Goal: Complete application form

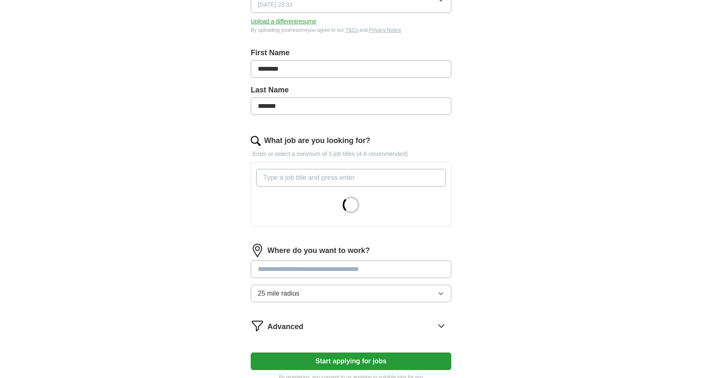
scroll to position [147, 0]
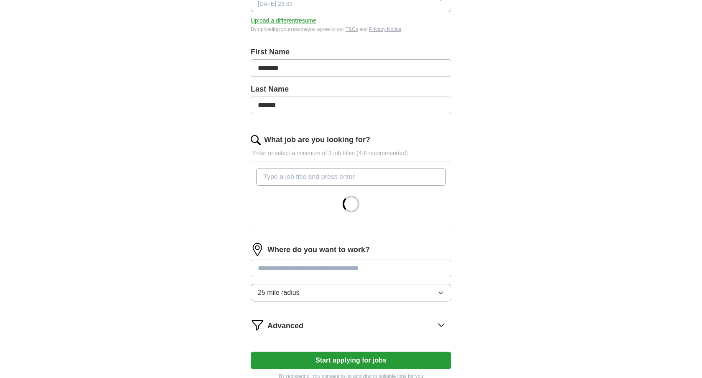
click at [428, 180] on input "What job are you looking for?" at bounding box center [351, 177] width 190 height 18
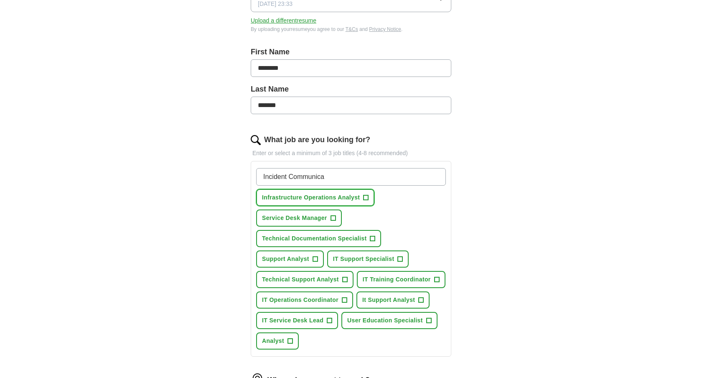
click at [368, 197] on span "+" at bounding box center [366, 197] width 5 height 7
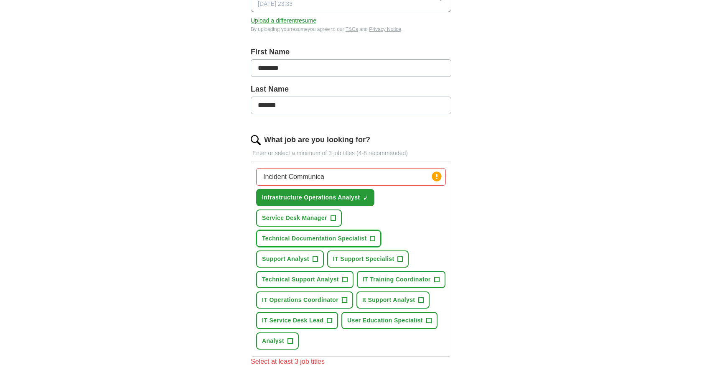
click at [373, 238] on span "+" at bounding box center [372, 238] width 5 height 7
click at [403, 173] on input "Incident Communica" at bounding box center [351, 177] width 190 height 18
type input "Incident Communications"
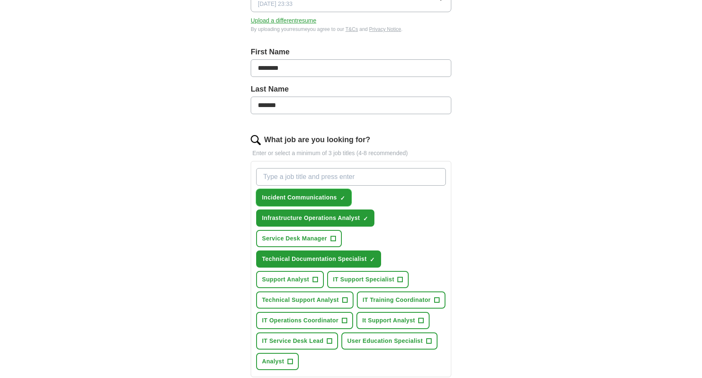
click at [0, 0] on span "×" at bounding box center [0, 0] width 0 height 0
click at [348, 184] on input "What job are you looking for?" at bounding box center [351, 177] width 190 height 18
type input "Incident Communications Specialist"
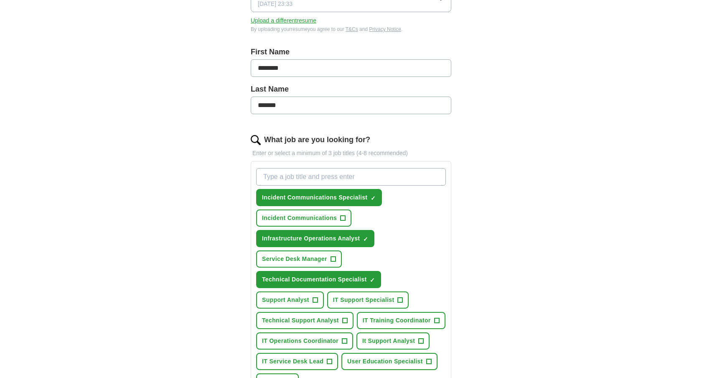
click at [363, 183] on input "What job are you looking for?" at bounding box center [351, 177] width 190 height 18
type input "IT Communications Specialist"
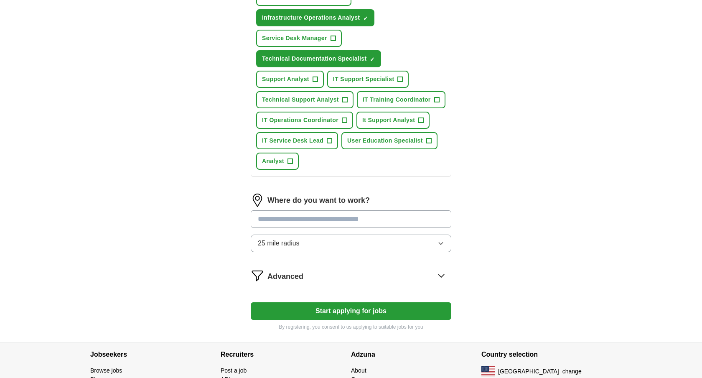
scroll to position [396, 0]
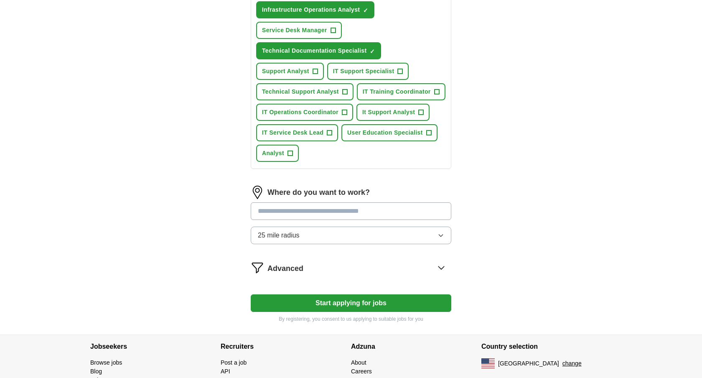
click at [339, 214] on input at bounding box center [351, 211] width 201 height 18
type input "*********"
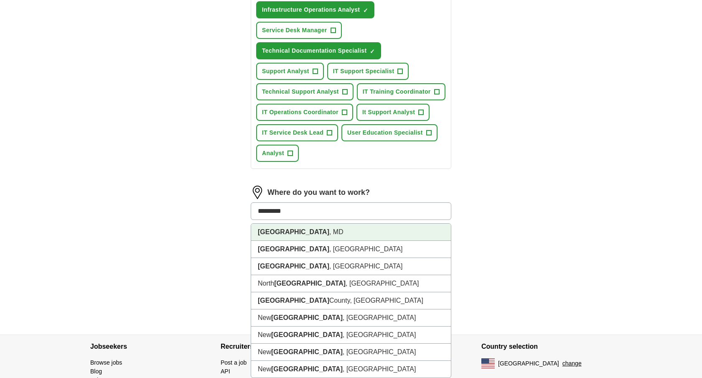
click at [332, 235] on li "Baltimore , MD" at bounding box center [351, 232] width 200 height 17
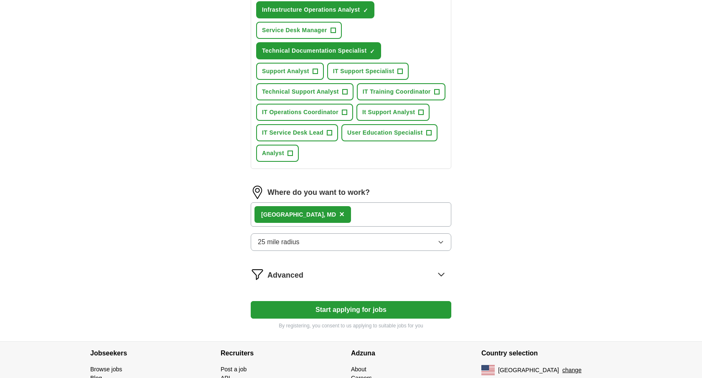
click at [330, 236] on button "25 mile radius" at bounding box center [351, 242] width 201 height 18
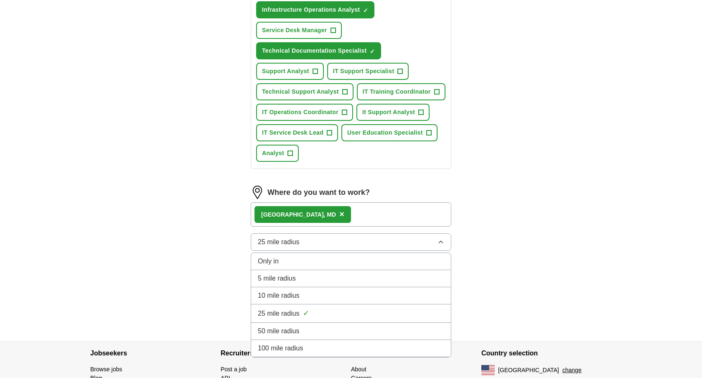
click at [309, 318] on div "25 mile radius ✓" at bounding box center [351, 313] width 186 height 11
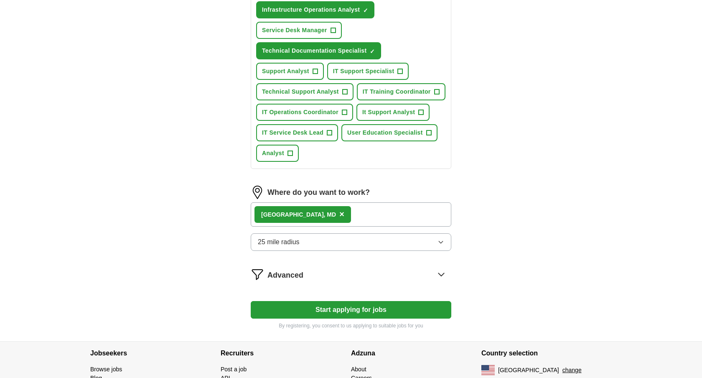
click at [319, 311] on button "Start applying for jobs" at bounding box center [351, 310] width 201 height 18
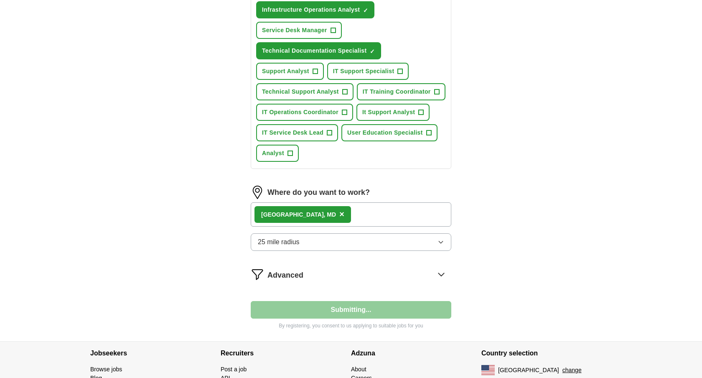
select select "**"
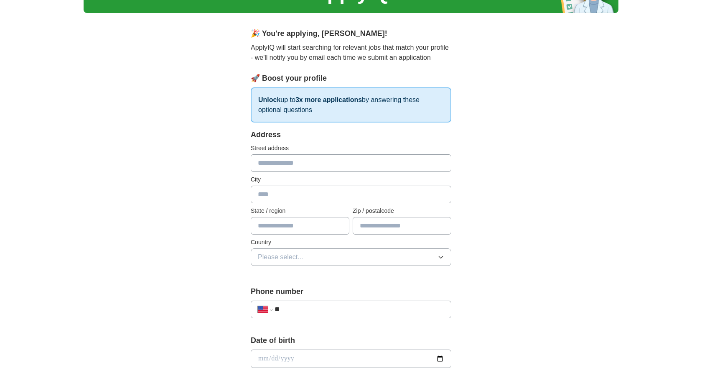
scroll to position [61, 0]
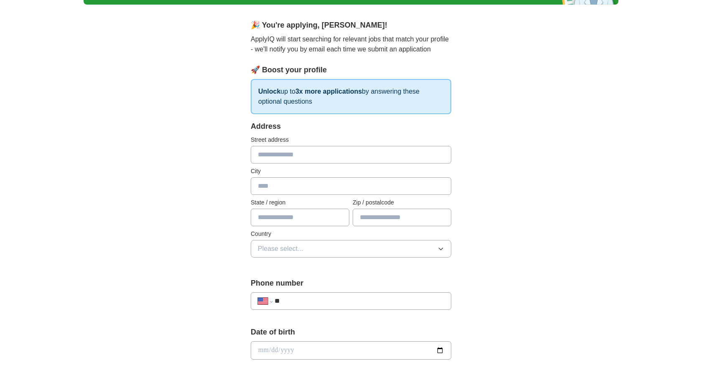
click at [338, 159] on input "text" at bounding box center [351, 155] width 201 height 18
type input "**********"
type input "*********"
type input "**"
type input "*****"
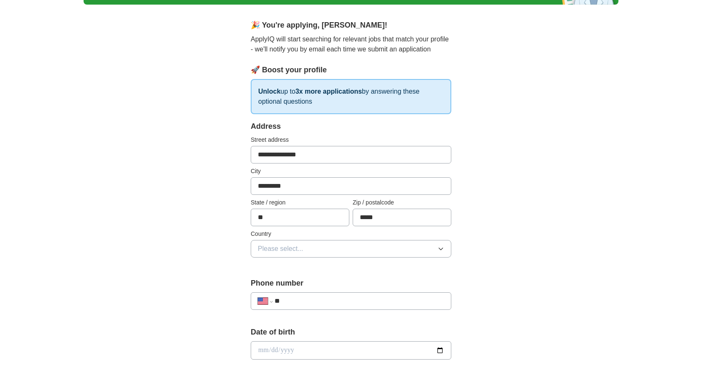
click at [313, 252] on button "Please select..." at bounding box center [351, 249] width 201 height 18
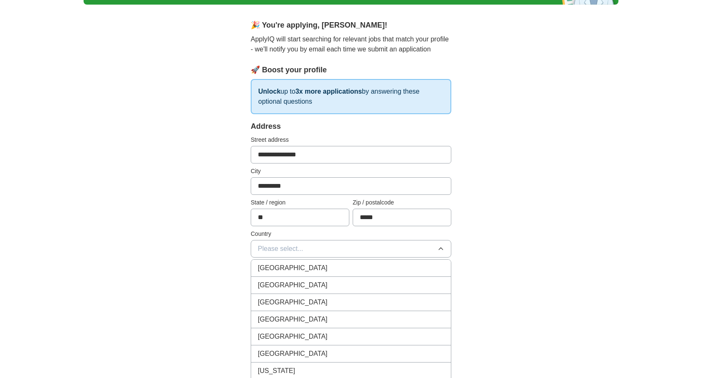
click at [311, 268] on div "[GEOGRAPHIC_DATA]" at bounding box center [351, 268] width 186 height 10
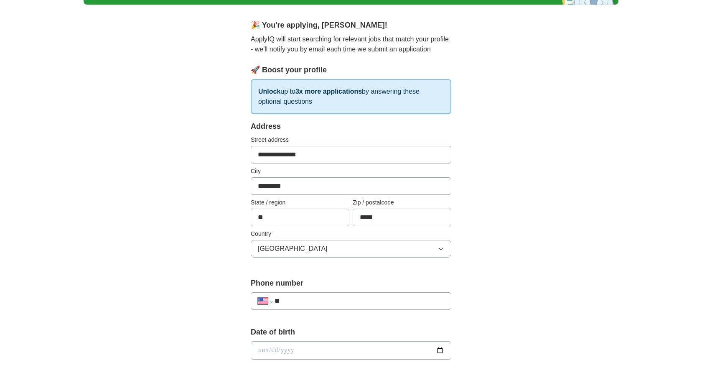
click at [312, 245] on button "[GEOGRAPHIC_DATA]" at bounding box center [351, 249] width 201 height 18
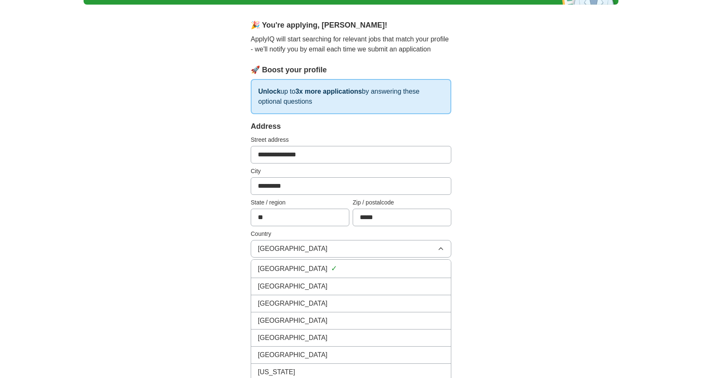
click at [312, 282] on div "United States" at bounding box center [351, 286] width 186 height 10
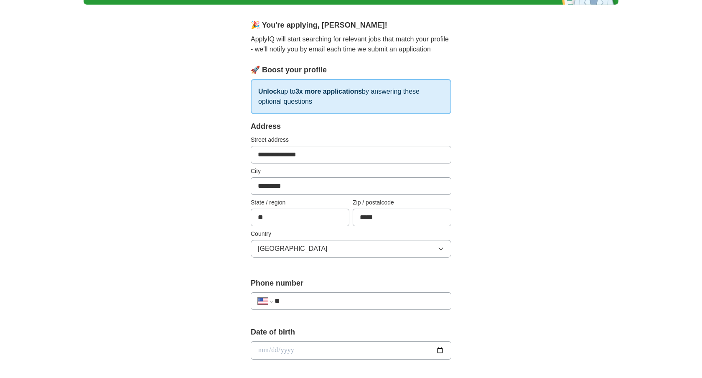
click at [310, 297] on input "**" at bounding box center [360, 301] width 170 height 10
type input "**********"
click at [360, 336] on label "Date of birth" at bounding box center [351, 332] width 201 height 11
click at [355, 349] on input "date" at bounding box center [351, 350] width 201 height 18
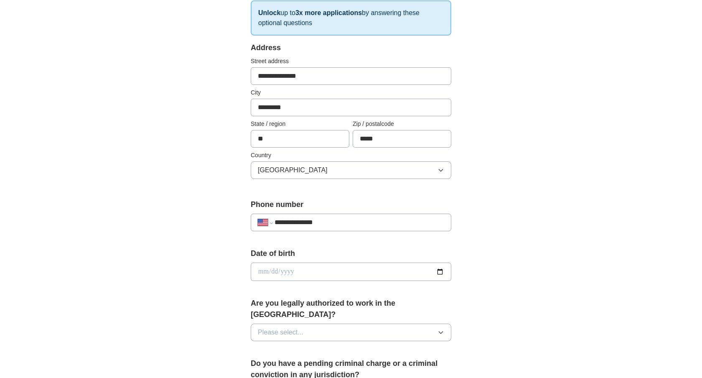
scroll to position [194, 0]
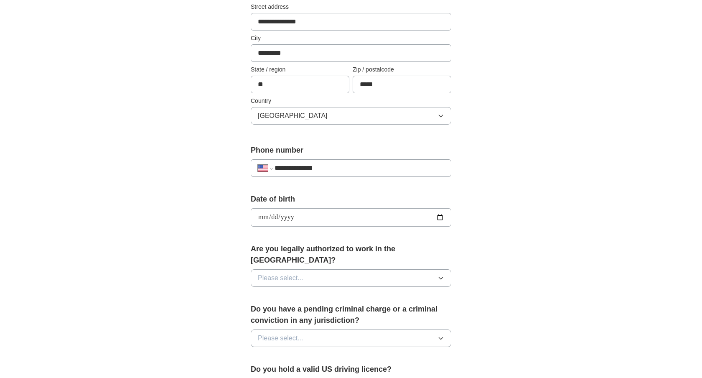
type input "**********"
click at [353, 244] on label "Are you legally authorized to work in the US?" at bounding box center [351, 254] width 201 height 23
click at [353, 269] on button "Please select..." at bounding box center [351, 278] width 201 height 18
click at [339, 294] on li "Yes" at bounding box center [351, 297] width 200 height 17
click at [337, 317] on div "Do you have a pending criminal charge or a criminal conviction in any jurisdict…" at bounding box center [351, 329] width 201 height 50
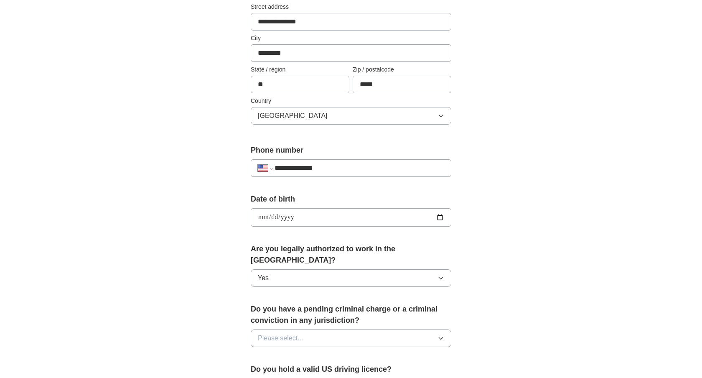
click at [337, 329] on button "Please select..." at bounding box center [351, 338] width 201 height 18
click at [333, 370] on div "No" at bounding box center [351, 375] width 186 height 10
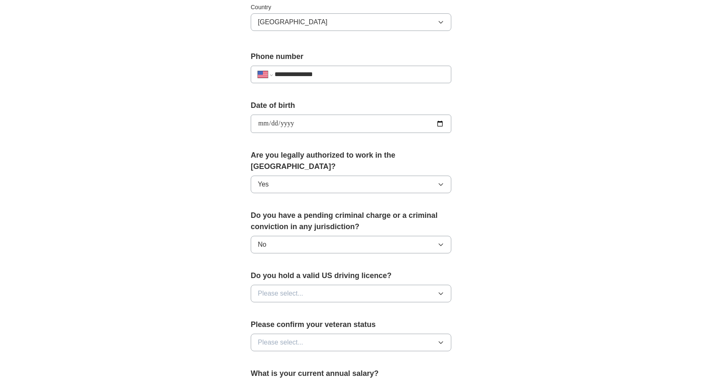
scroll to position [308, 0]
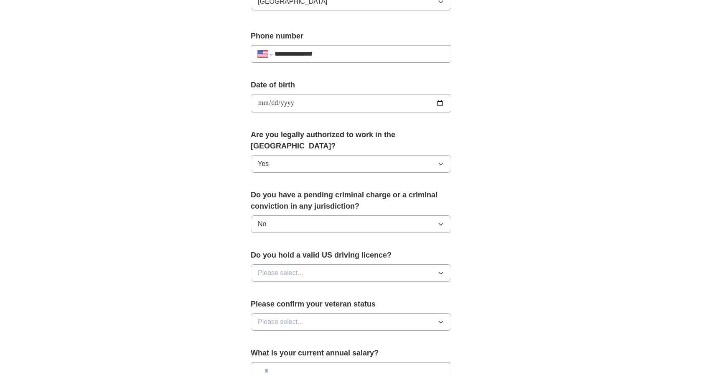
click at [338, 264] on button "Please select..." at bounding box center [351, 273] width 201 height 18
click at [335, 287] on div "Yes" at bounding box center [351, 292] width 186 height 10
click at [331, 313] on button "Please select..." at bounding box center [351, 322] width 201 height 18
click at [326, 336] on div "Not applicable" at bounding box center [351, 341] width 186 height 10
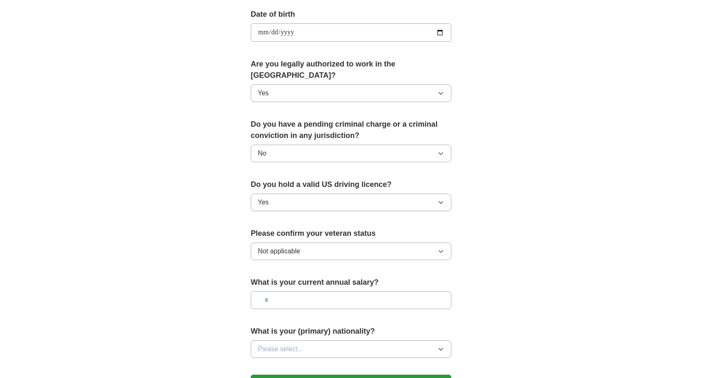
scroll to position [391, 0]
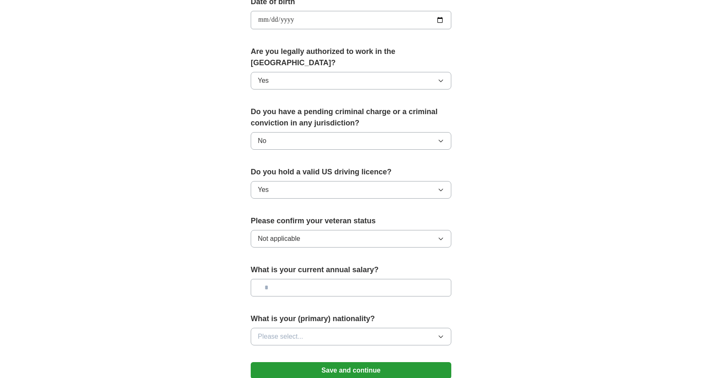
click at [332, 264] on label "What is your current annual salary?" at bounding box center [351, 269] width 201 height 11
click at [332, 279] on input "text" at bounding box center [351, 288] width 201 height 18
type input "*******"
click at [342, 333] on button "Please select..." at bounding box center [351, 337] width 201 height 18
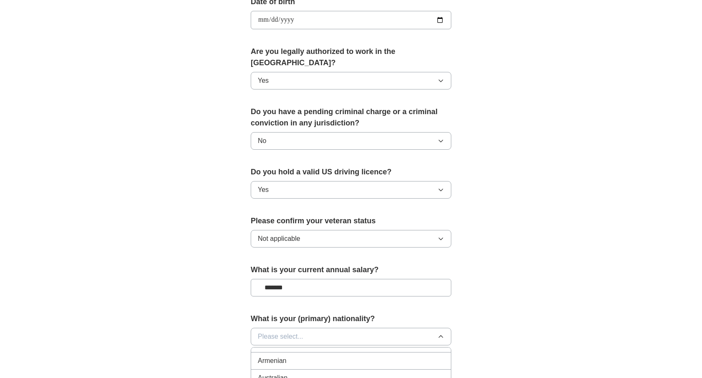
scroll to position [516, 0]
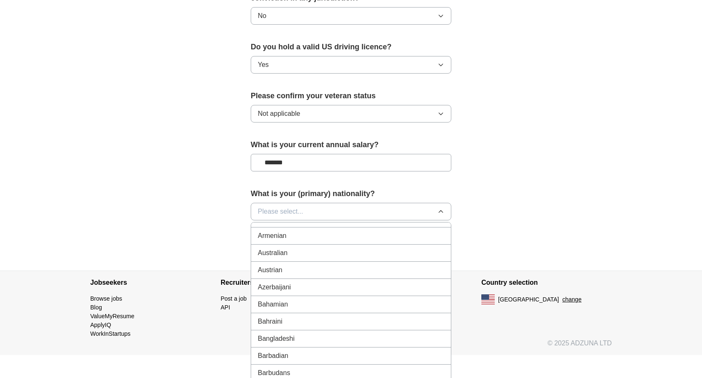
click at [358, 203] on button "Please select..." at bounding box center [351, 212] width 201 height 18
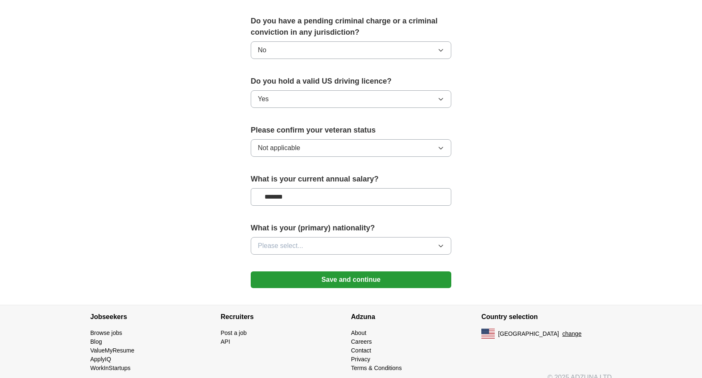
click at [350, 237] on button "Please select..." at bounding box center [351, 246] width 201 height 18
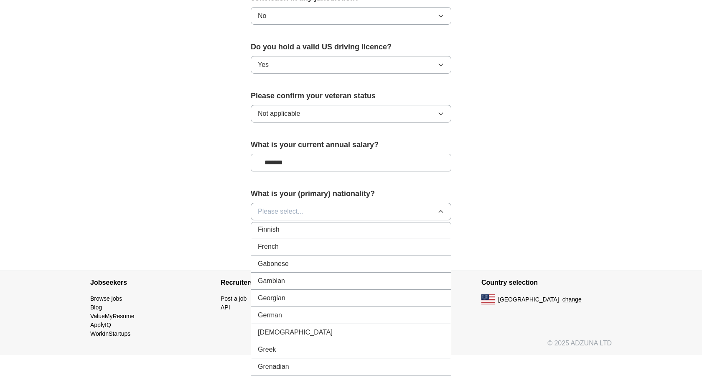
scroll to position [1049, 0]
click at [349, 222] on div "Filipino" at bounding box center [351, 227] width 186 height 10
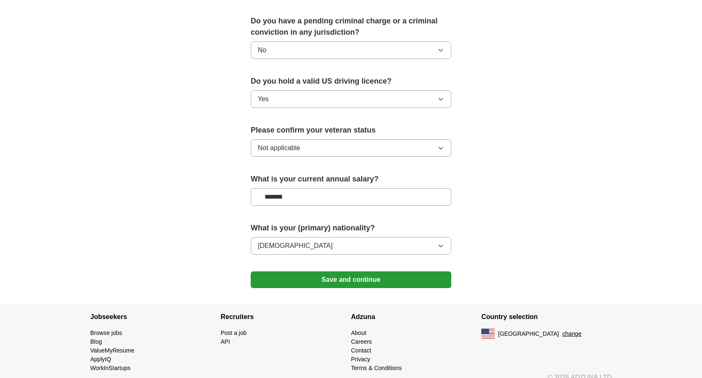
click at [344, 271] on button "Save and continue" at bounding box center [351, 279] width 201 height 17
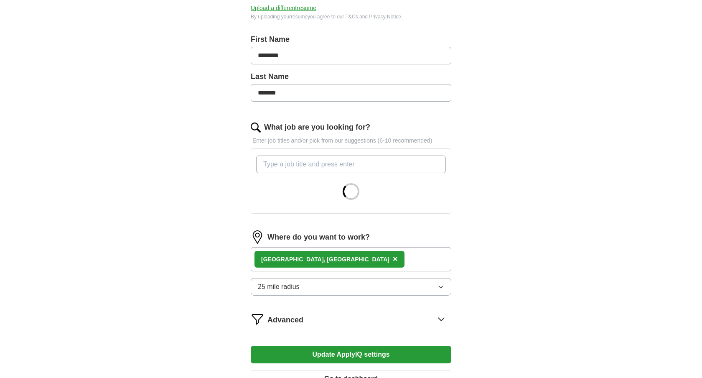
scroll to position [194, 0]
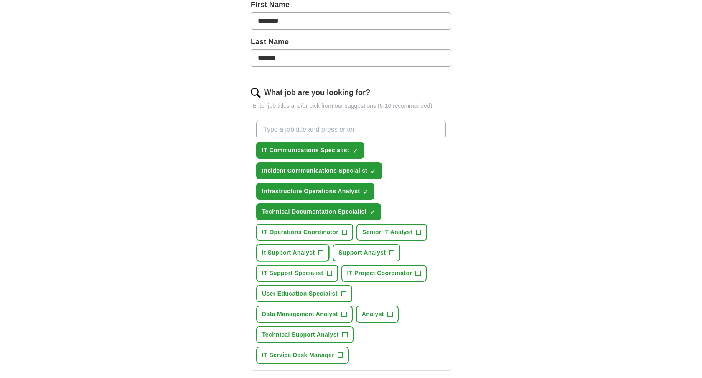
click at [322, 251] on span "+" at bounding box center [321, 253] width 5 height 7
click at [348, 232] on button "IT Operations Coordinator +" at bounding box center [304, 232] width 97 height 17
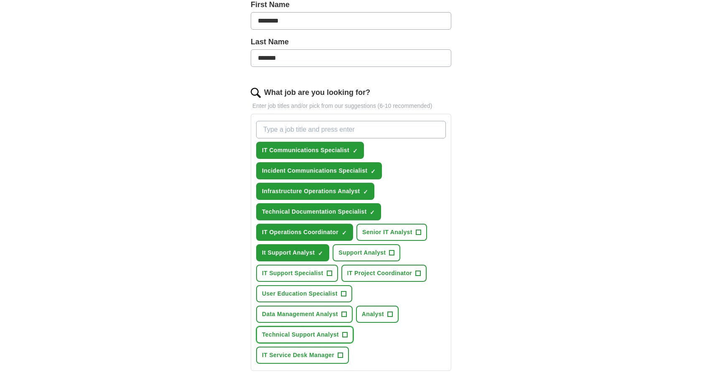
click at [330, 332] on span "Technical Support Analyst" at bounding box center [300, 334] width 77 height 9
click at [330, 354] on span "IT Service Desk Manager" at bounding box center [298, 355] width 72 height 9
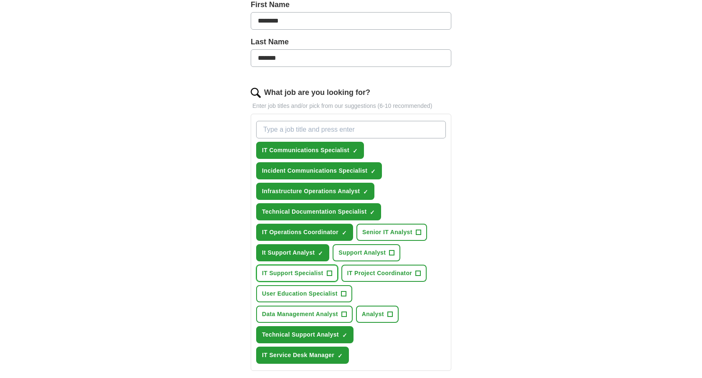
click at [329, 277] on span "+" at bounding box center [329, 273] width 5 height 7
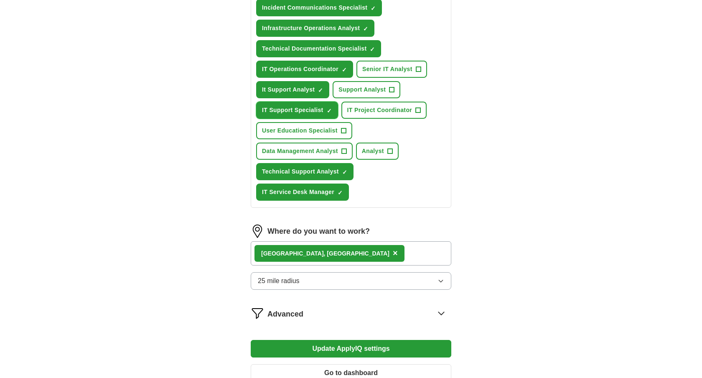
scroll to position [371, 0]
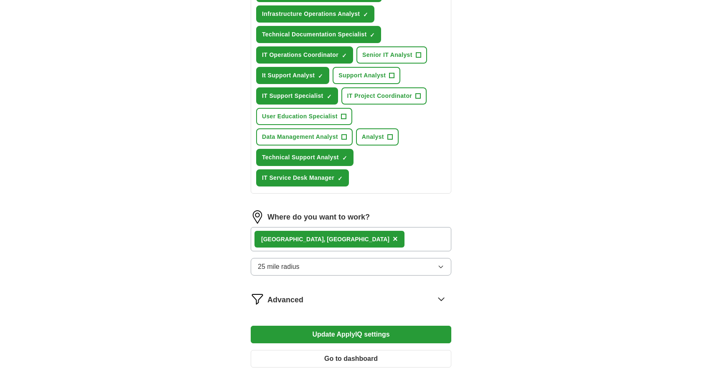
click at [331, 334] on button "Update ApplyIQ settings" at bounding box center [351, 335] width 201 height 18
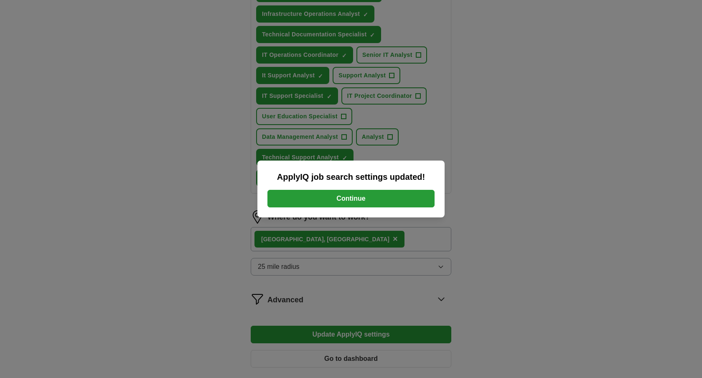
click at [346, 192] on button "Continue" at bounding box center [351, 199] width 167 height 18
